Goal: Information Seeking & Learning: Learn about a topic

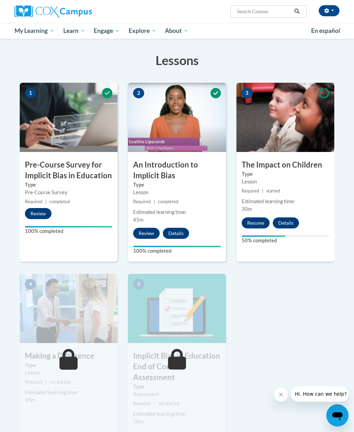
scroll to position [91, 0]
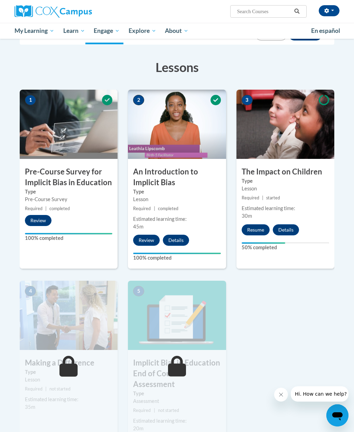
click at [250, 229] on button "Resume" at bounding box center [256, 229] width 28 height 11
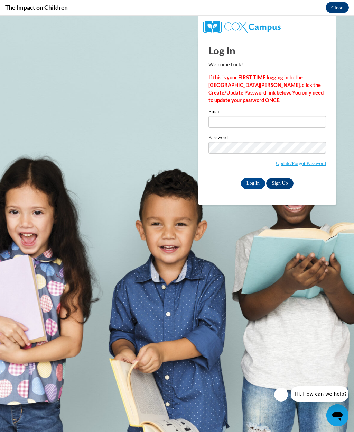
scroll to position [0, 0]
click at [289, 118] on input "Email" at bounding box center [268, 122] width 118 height 12
click at [287, 118] on input "Email" at bounding box center [268, 122] width 118 height 12
type input "amandarenaud2021@gmail.com"
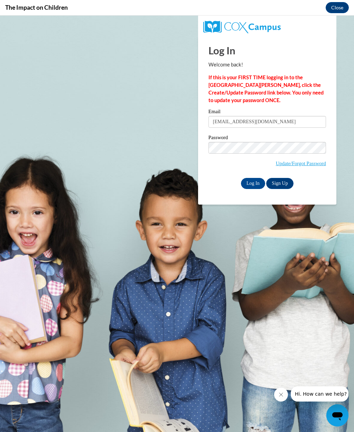
click at [253, 183] on input "Log In" at bounding box center [253, 183] width 24 height 11
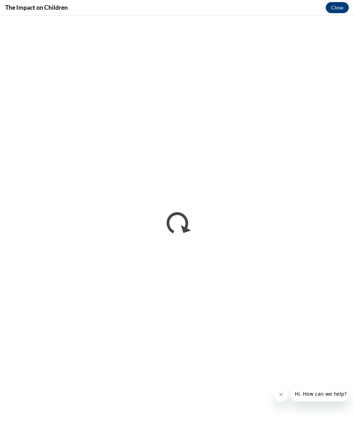
scroll to position [91, 0]
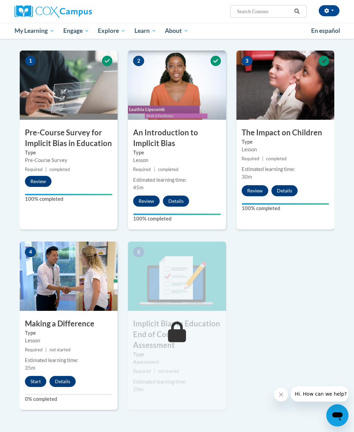
click at [37, 384] on button "Start" at bounding box center [35, 381] width 21 height 11
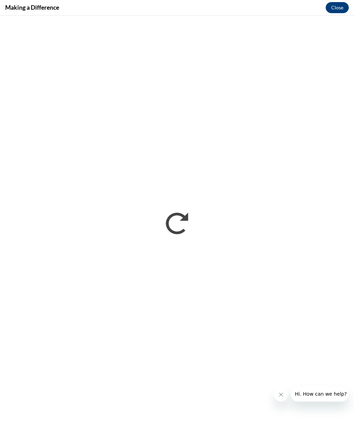
click at [284, 400] on button "Close message from company" at bounding box center [281, 394] width 14 height 14
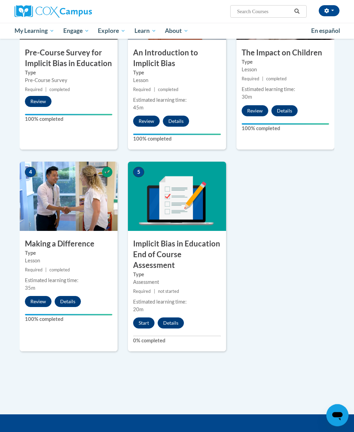
scroll to position [210, 0]
click at [143, 318] on button "Start" at bounding box center [143, 322] width 21 height 11
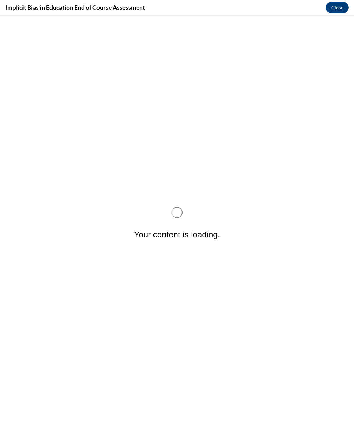
scroll to position [0, 0]
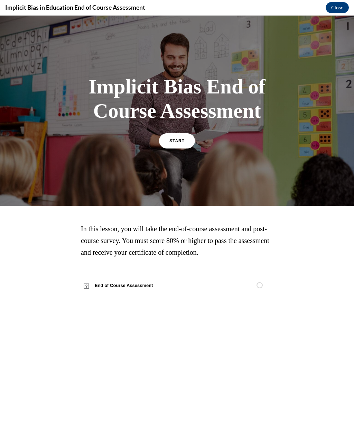
click at [178, 136] on link "START" at bounding box center [177, 140] width 36 height 15
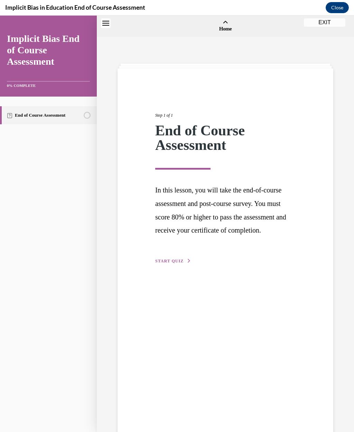
scroll to position [21, 0]
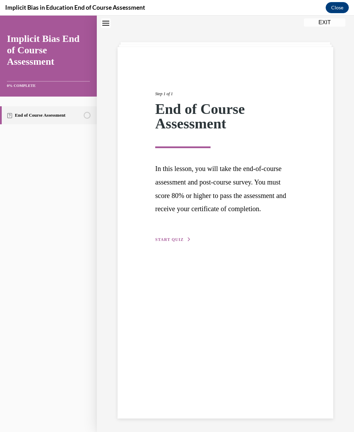
click at [169, 237] on span "START QUIZ" at bounding box center [169, 239] width 28 height 5
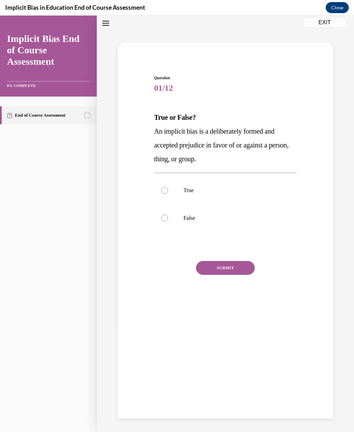
click at [167, 188] on div at bounding box center [164, 190] width 7 height 7
click at [167, 188] on input "True" at bounding box center [164, 190] width 7 height 7
radio input "true"
click at [229, 273] on button "SUBMIT" at bounding box center [225, 268] width 59 height 14
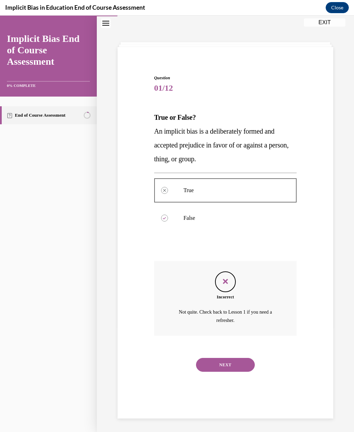
scroll to position [22, 0]
click at [234, 357] on button "NEXT" at bounding box center [225, 364] width 59 height 14
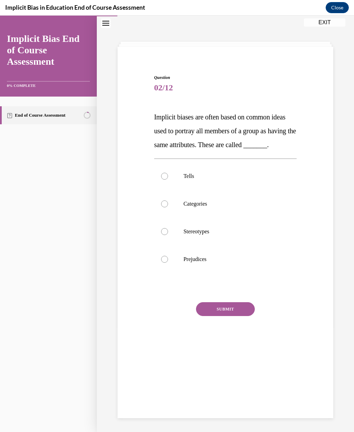
click at [161, 244] on label "Stereotypes" at bounding box center [225, 232] width 143 height 28
click at [161, 235] on input "Stereotypes" at bounding box center [164, 231] width 7 height 7
radio input "true"
click at [209, 316] on button "SUBMIT" at bounding box center [225, 309] width 59 height 14
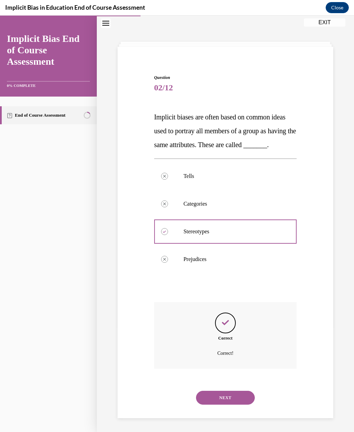
click at [214, 402] on button "NEXT" at bounding box center [225, 397] width 59 height 14
